Goal: Task Accomplishment & Management: Manage account settings

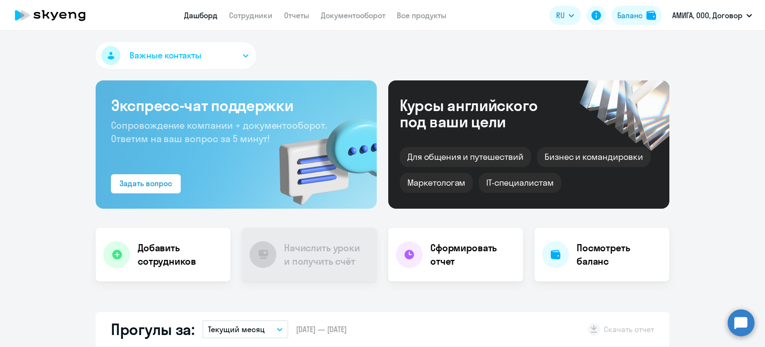
select select "30"
click at [252, 17] on link "Сотрудники" at bounding box center [251, 16] width 44 height 10
select select "30"
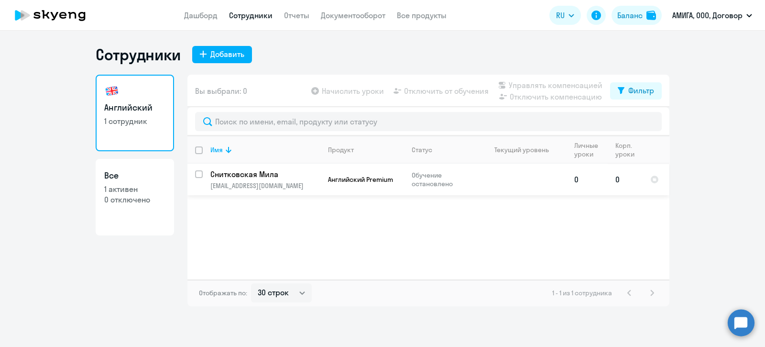
click at [200, 172] on input "select row 41925438" at bounding box center [204, 179] width 19 height 19
checkbox input "true"
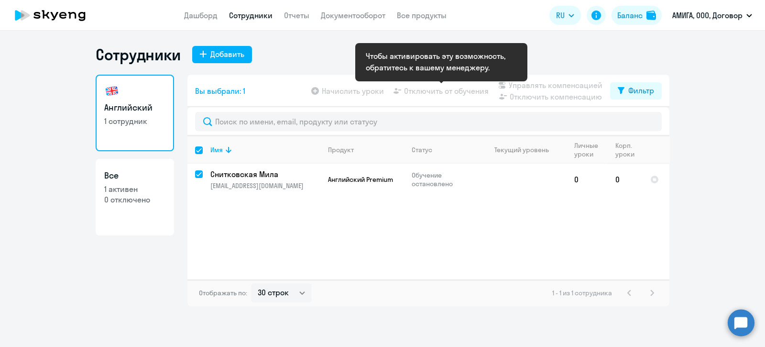
click at [436, 91] on app-table-action-button "Отключить от обучения" at bounding box center [440, 90] width 97 height 11
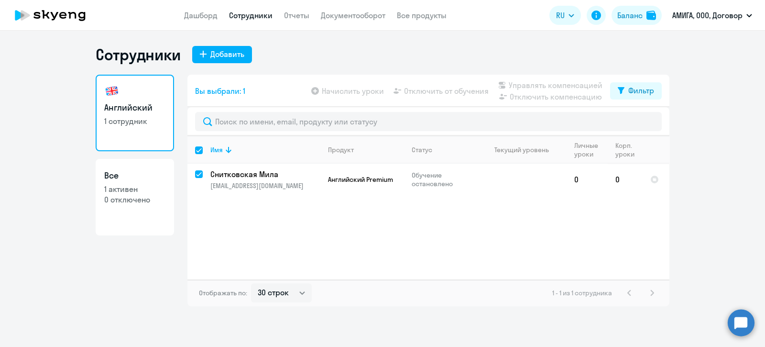
click at [335, 48] on div "Сотрудники Добавить" at bounding box center [383, 54] width 574 height 19
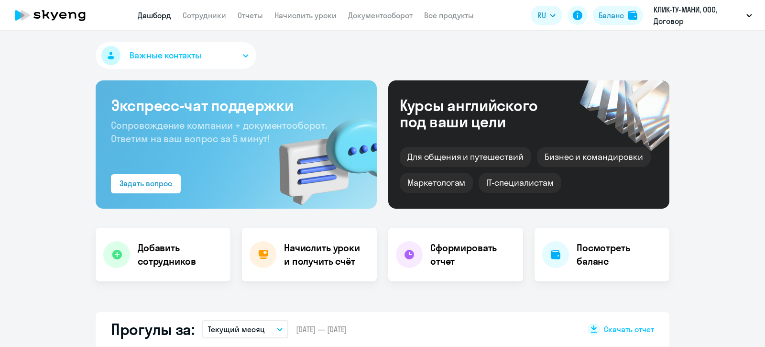
select select "30"
click at [375, 21] on app-menu-item-link "Документооборот" at bounding box center [380, 16] width 65 height 12
click at [372, 11] on link "Документооборот" at bounding box center [380, 16] width 65 height 10
